Goal: Task Accomplishment & Management: Use online tool/utility

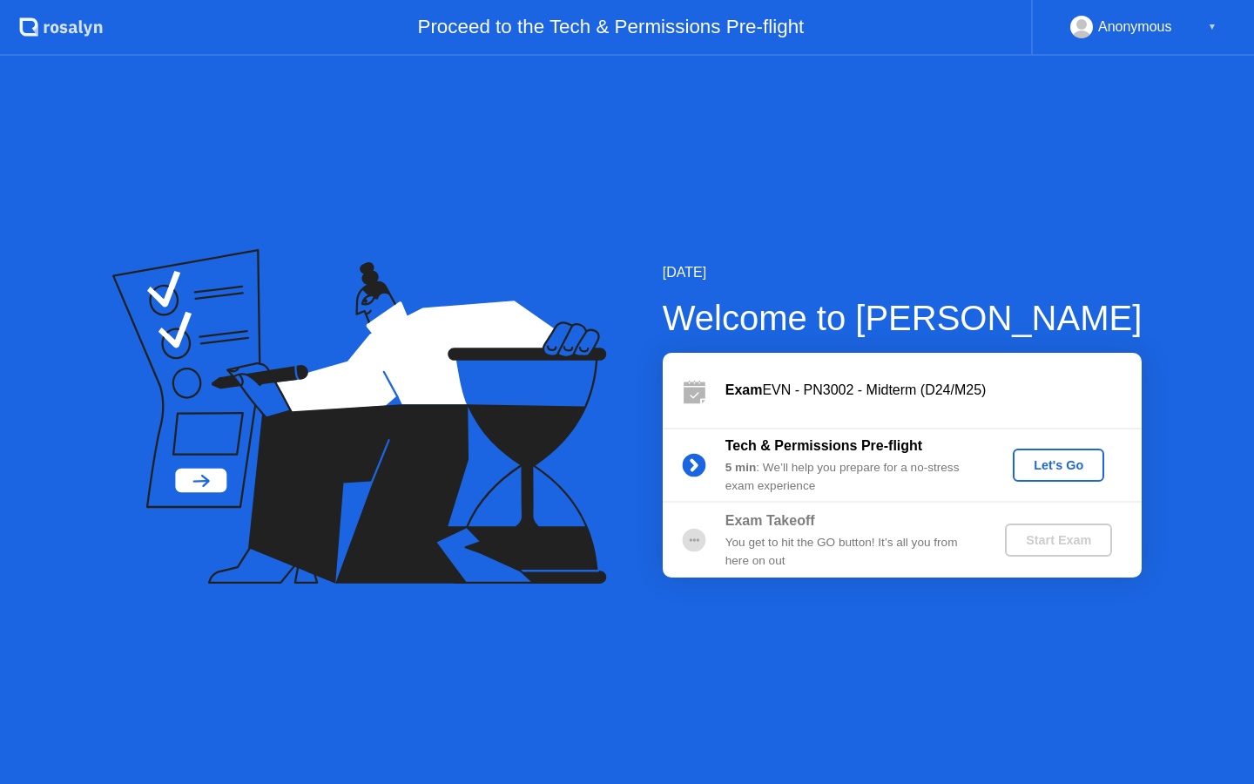
click at [1036, 461] on div "Let's Go" at bounding box center [1059, 465] width 78 height 14
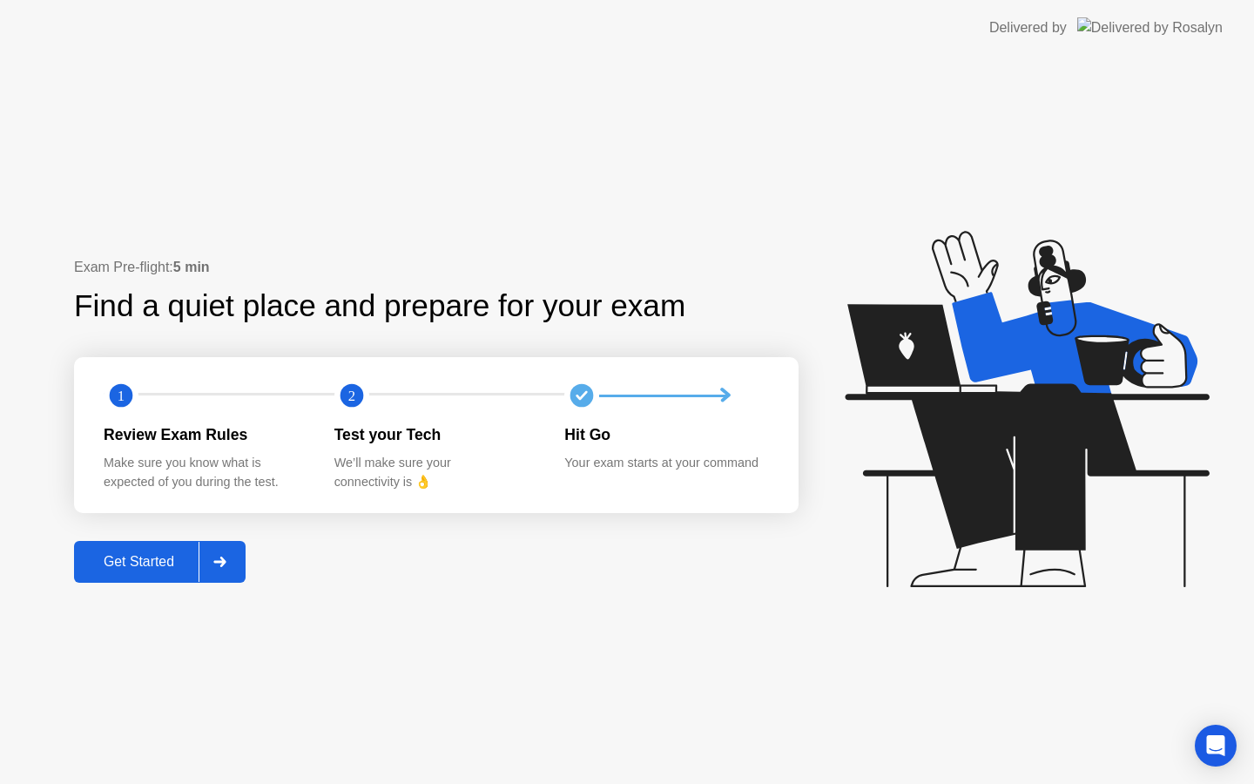
click at [142, 566] on div "Get Started" at bounding box center [138, 562] width 119 height 16
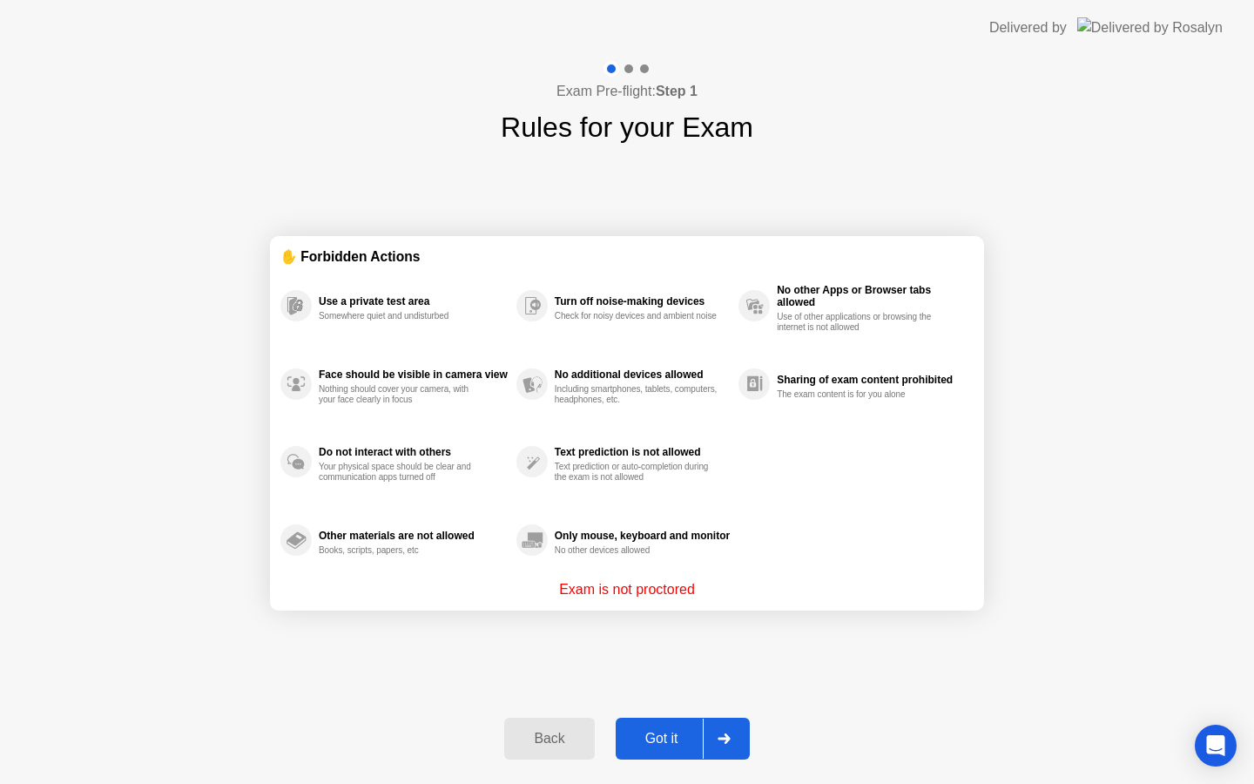
click at [661, 731] on div "Got it" at bounding box center [662, 739] width 82 height 16
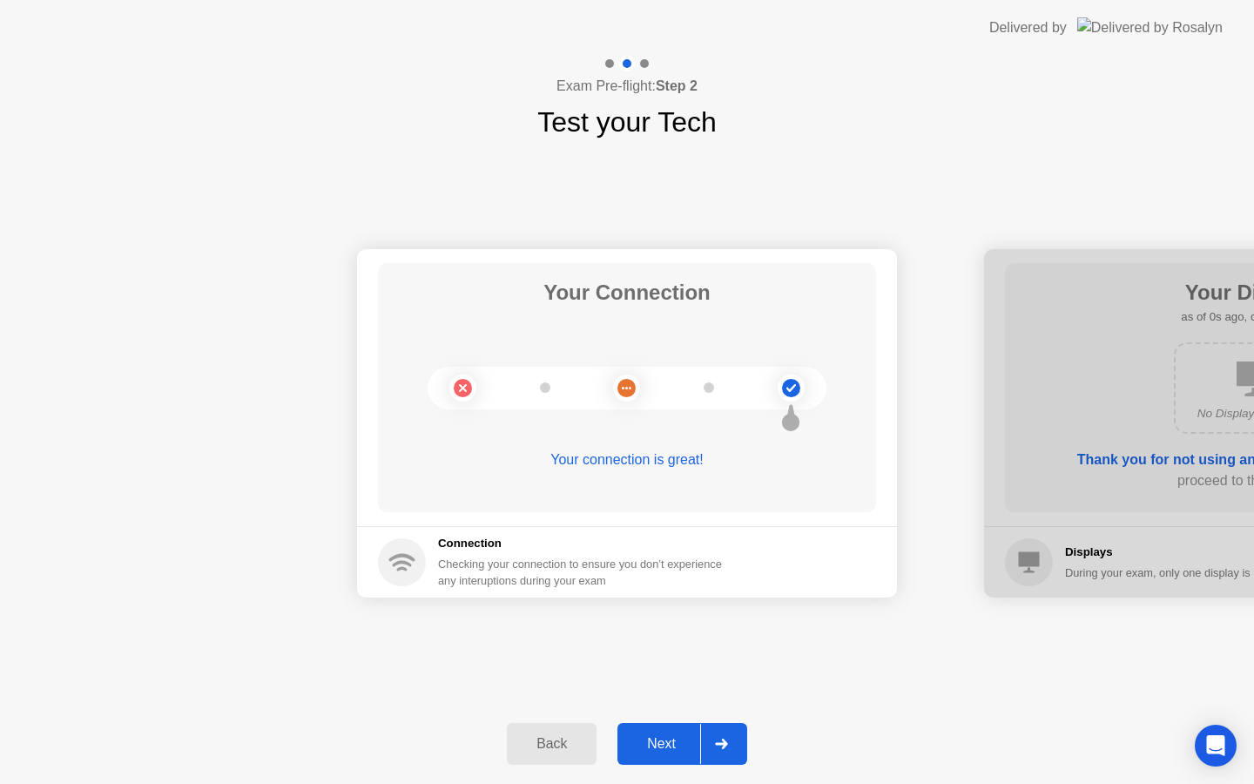
click at [705, 724] on div at bounding box center [721, 744] width 42 height 40
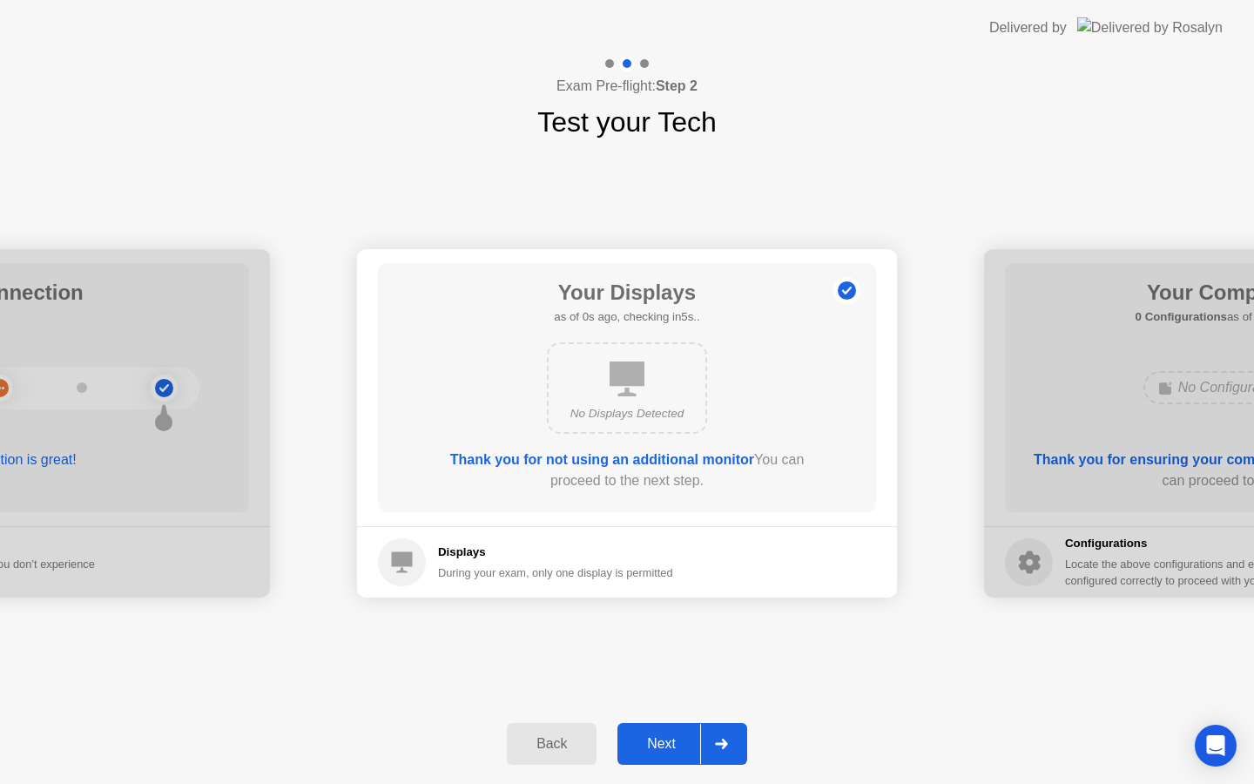
click at [697, 726] on button "Next" at bounding box center [683, 744] width 130 height 42
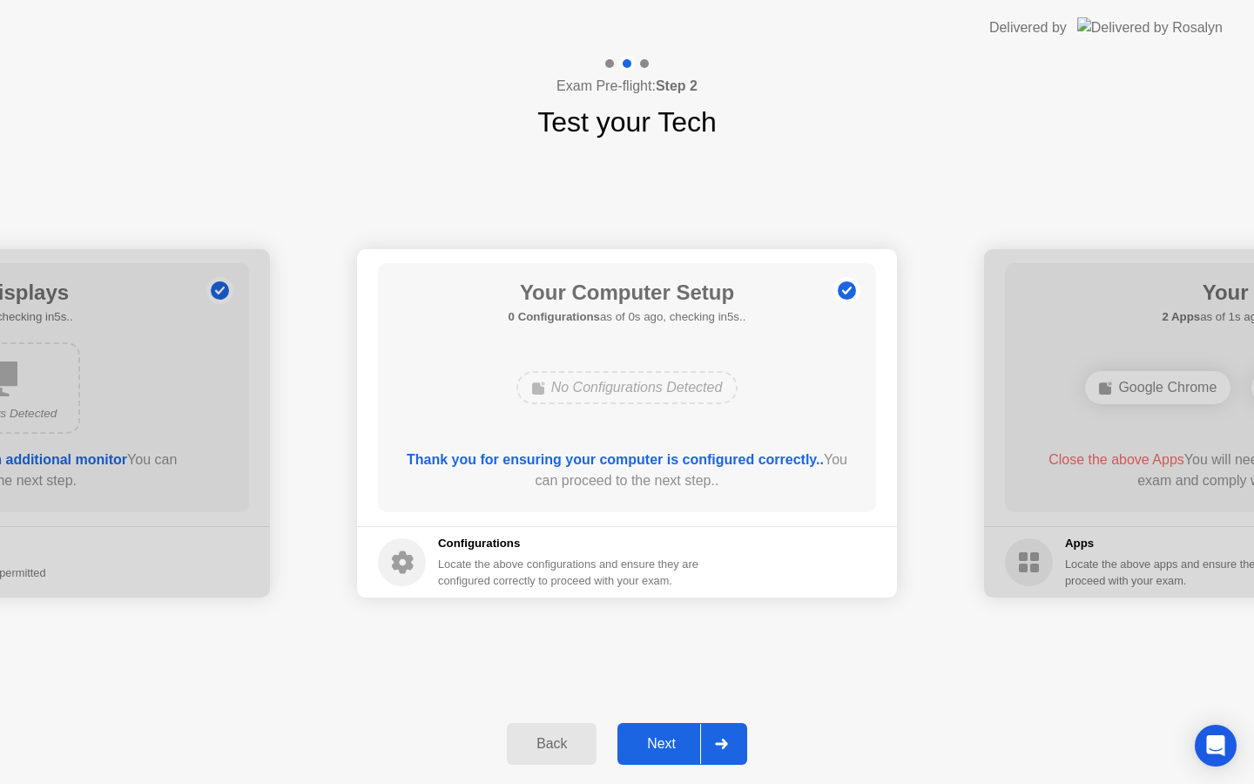
click at [697, 726] on button "Next" at bounding box center [683, 744] width 130 height 42
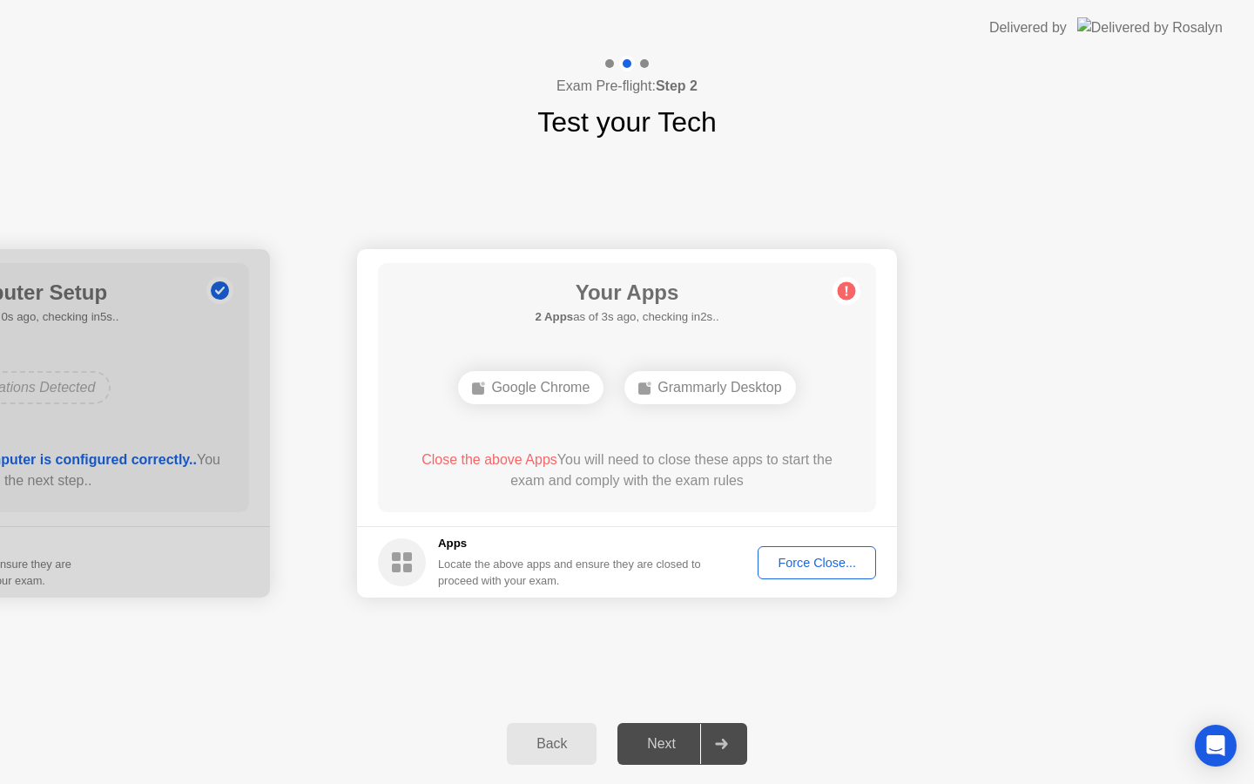
click at [852, 562] on div "Force Close..." at bounding box center [817, 563] width 106 height 14
click at [679, 747] on div "Next" at bounding box center [662, 744] width 78 height 16
click at [814, 558] on div "Force Close..." at bounding box center [817, 563] width 106 height 14
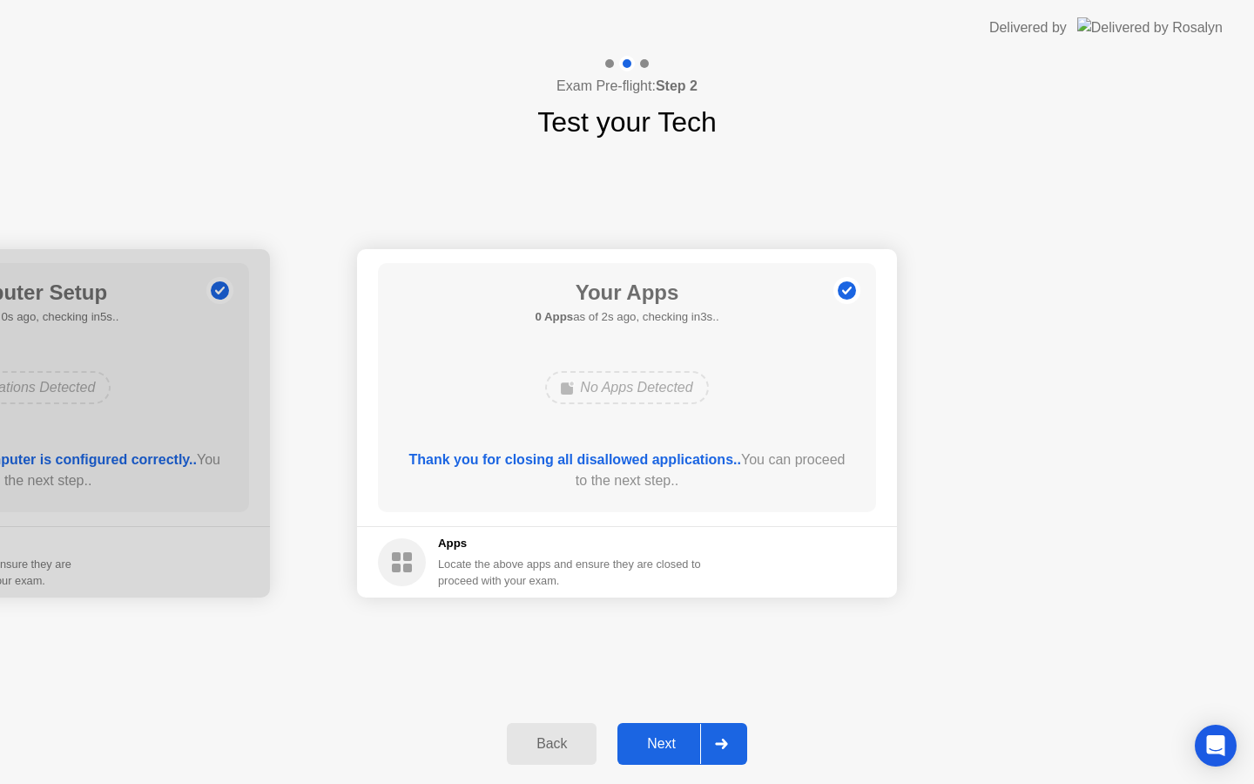
click at [663, 754] on button "Next" at bounding box center [683, 744] width 130 height 42
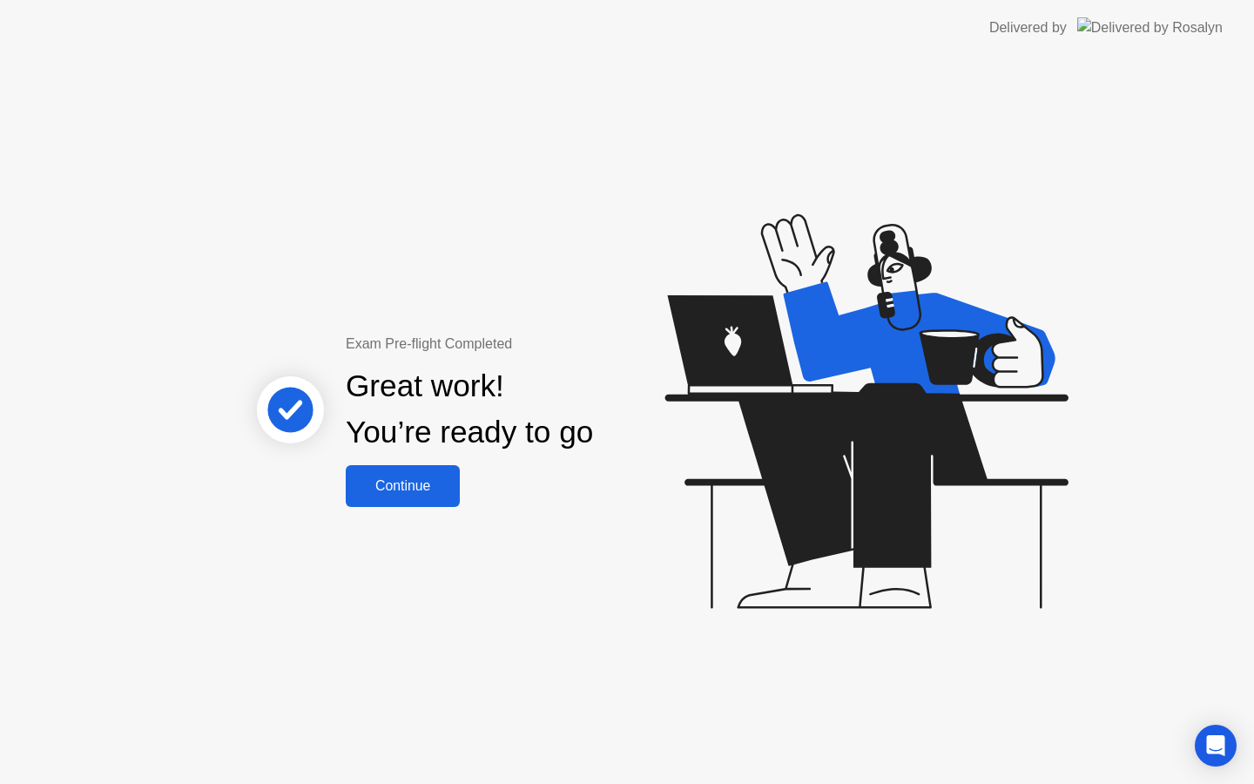
click at [422, 494] on div "Continue" at bounding box center [403, 486] width 104 height 16
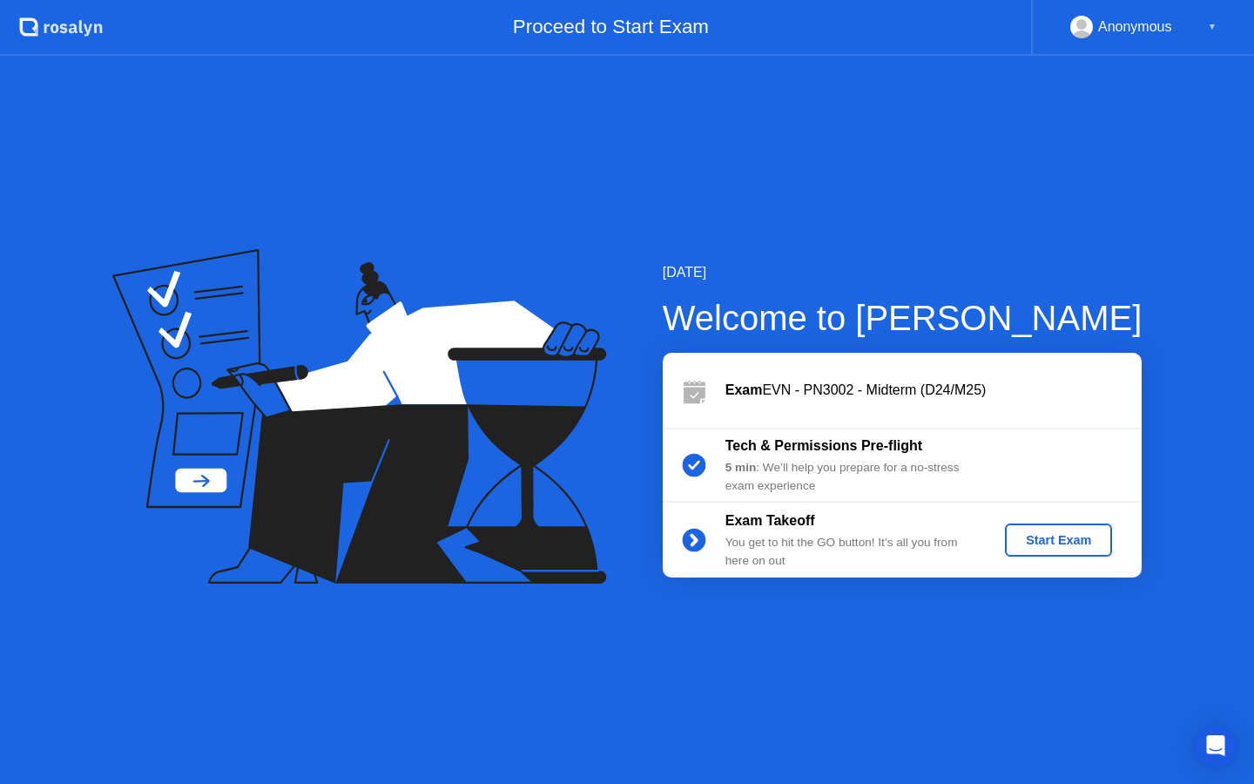
click at [1077, 535] on div "Start Exam" at bounding box center [1058, 540] width 93 height 14
